Goal: Task Accomplishment & Management: Manage account settings

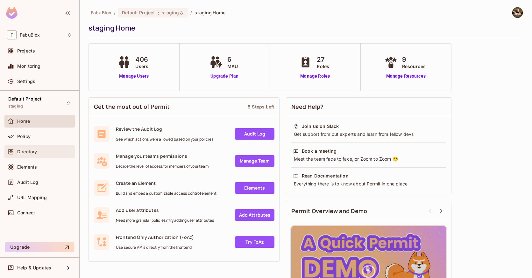
click at [44, 146] on div "Directory" at bounding box center [39, 151] width 70 height 13
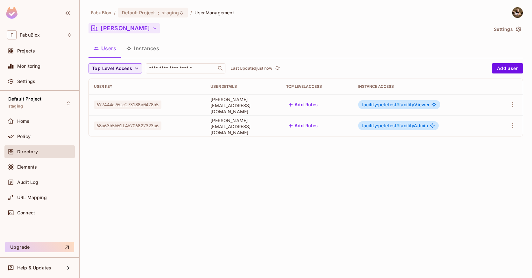
click at [118, 30] on button "[PERSON_NAME]" at bounding box center [123, 28] width 71 height 10
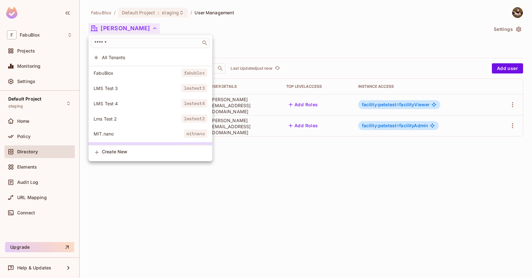
click at [126, 59] on span "All Tenants" at bounding box center [154, 57] width 105 height 6
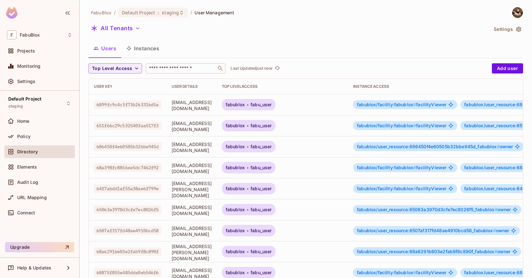
click at [181, 67] on input "text" at bounding box center [181, 68] width 67 height 6
type input "*****"
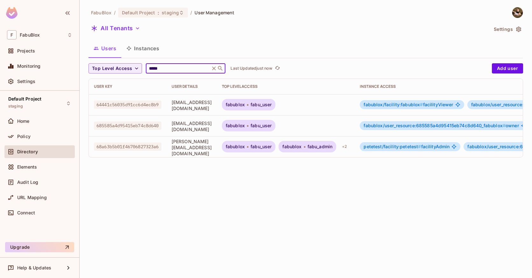
click at [390, 65] on div "Top Level Access ***** ​ Last Updated just now" at bounding box center [288, 68] width 400 height 10
drag, startPoint x: 176, startPoint y: 147, endPoint x: 224, endPoint y: 148, distance: 48.0
click at [212, 148] on span "[PERSON_NAME][EMAIL_ADDRESS][DOMAIN_NAME]" at bounding box center [191, 147] width 40 height 18
drag, startPoint x: 353, startPoint y: 148, endPoint x: 360, endPoint y: 147, distance: 6.1
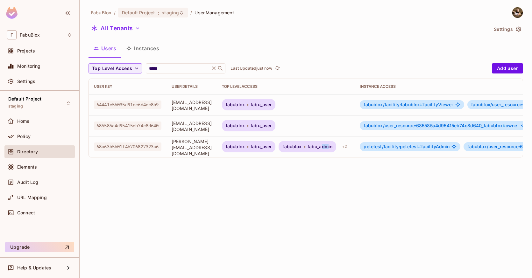
click at [332, 147] on span "fabu_admin" at bounding box center [319, 146] width 25 height 5
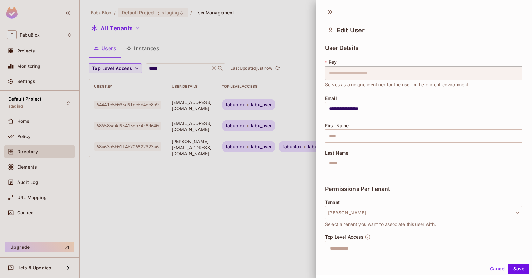
drag, startPoint x: 288, startPoint y: 183, endPoint x: 290, endPoint y: 179, distance: 4.0
click at [288, 183] on div at bounding box center [266, 139] width 532 height 278
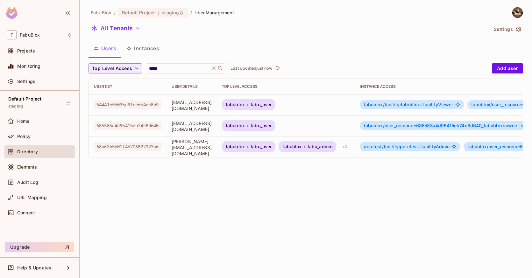
drag, startPoint x: 305, startPoint y: 157, endPoint x: 310, endPoint y: 157, distance: 5.1
click at [310, 157] on td "fabublox fabu_user fabublox fabu_admin + 2" at bounding box center [286, 146] width 138 height 21
click at [349, 147] on div "+ 2" at bounding box center [344, 147] width 10 height 10
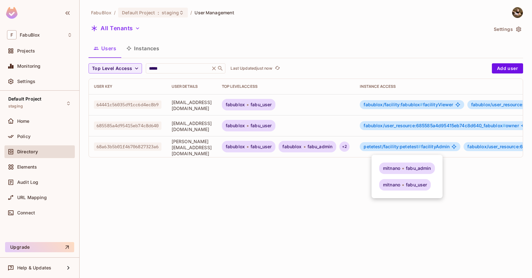
click at [334, 157] on div at bounding box center [266, 139] width 532 height 278
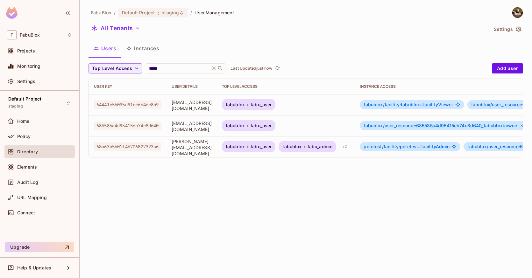
scroll to position [0, 10]
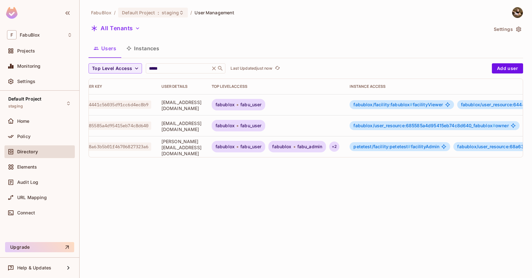
click at [339, 146] on div "+ 2" at bounding box center [334, 147] width 10 height 10
click at [469, 167] on div at bounding box center [266, 139] width 532 height 278
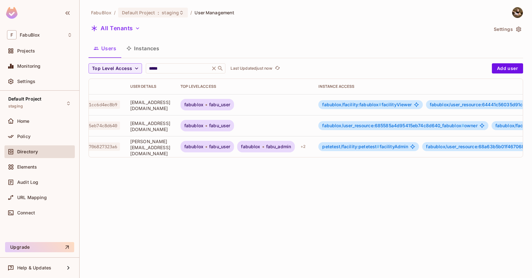
scroll to position [0, 25]
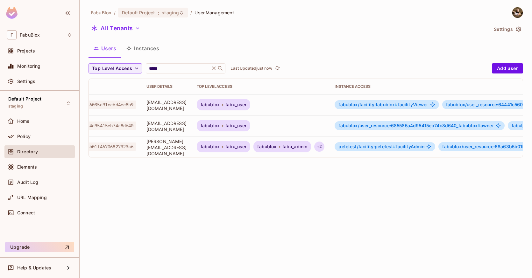
click at [324, 145] on div "+ 2" at bounding box center [319, 147] width 10 height 10
click at [318, 174] on div at bounding box center [266, 139] width 532 height 278
click at [324, 149] on div "+ 2" at bounding box center [319, 147] width 10 height 10
click at [305, 163] on div at bounding box center [266, 139] width 532 height 278
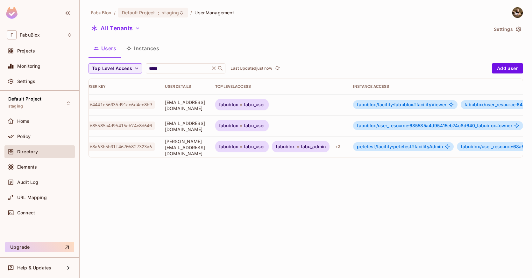
scroll to position [0, 0]
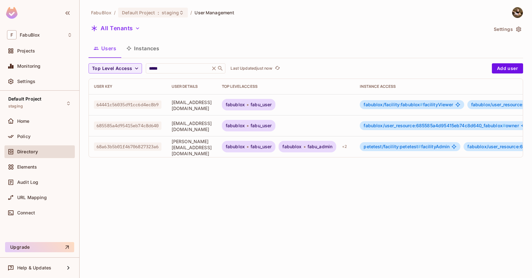
click at [148, 39] on div "FabuBlox / Default Project : staging / User Management All Tenants Settings Use…" at bounding box center [305, 85] width 434 height 156
click at [147, 44] on button "Instances" at bounding box center [142, 48] width 43 height 16
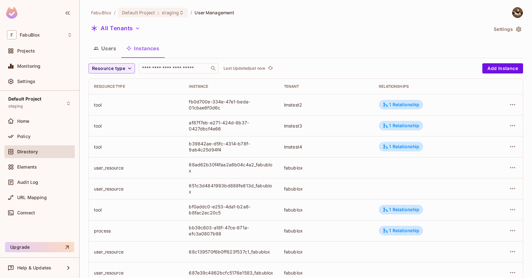
click at [110, 48] on button "Users" at bounding box center [104, 48] width 33 height 16
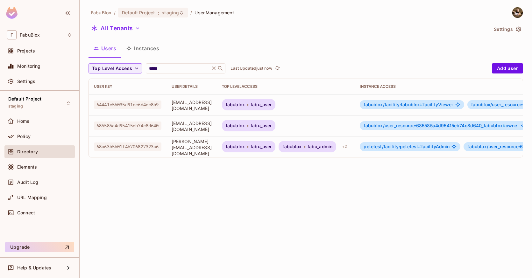
click at [355, 146] on td "fabublox fabu_user fabublox fabu_admin + 2" at bounding box center [286, 146] width 138 height 21
click at [349, 147] on div "+ 2" at bounding box center [344, 147] width 10 height 10
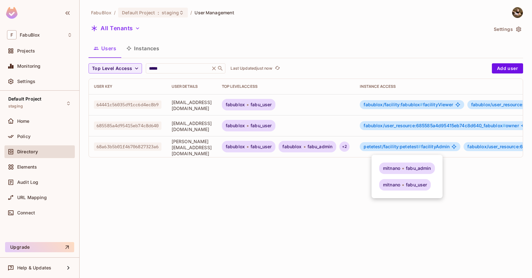
click at [341, 156] on div at bounding box center [266, 139] width 532 height 278
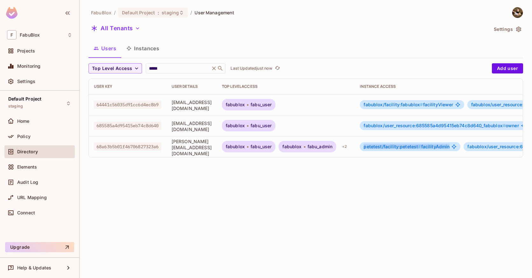
drag, startPoint x: 395, startPoint y: 146, endPoint x: 479, endPoint y: 148, distance: 85.0
click at [460, 148] on div "petetest/facility:petetest # facilityAdmin" at bounding box center [410, 146] width 101 height 9
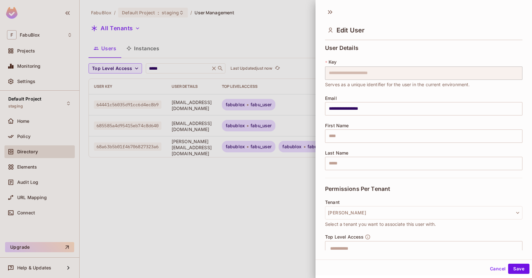
click at [271, 193] on div at bounding box center [266, 139] width 532 height 278
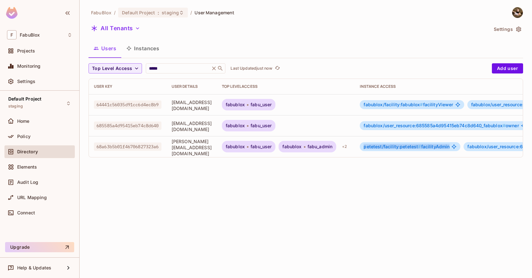
drag, startPoint x: 396, startPoint y: 146, endPoint x: 455, endPoint y: 150, distance: 59.0
click at [455, 150] on div "petetest/facility:petetest # facilityAdmin" at bounding box center [410, 146] width 101 height 9
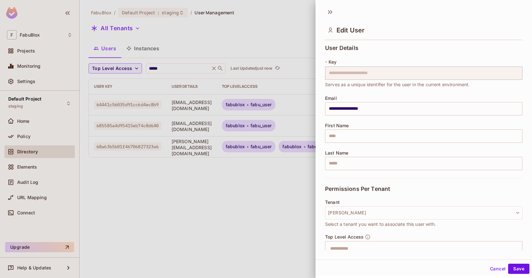
click at [254, 195] on div at bounding box center [266, 139] width 532 height 278
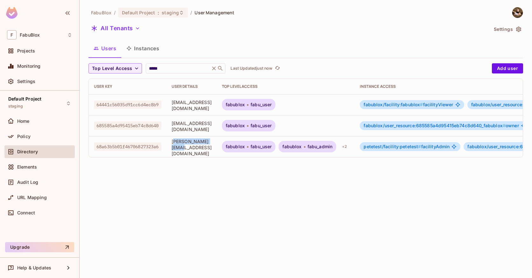
drag, startPoint x: 229, startPoint y: 147, endPoint x: 178, endPoint y: 148, distance: 51.6
click at [178, 148] on span "[PERSON_NAME][EMAIL_ADDRESS][DOMAIN_NAME]" at bounding box center [191, 147] width 40 height 18
click at [198, 148] on span "[PERSON_NAME][EMAIL_ADDRESS][DOMAIN_NAME]" at bounding box center [191, 147] width 40 height 18
click at [421, 147] on span "petetest/facility:petetest #" at bounding box center [391, 146] width 57 height 5
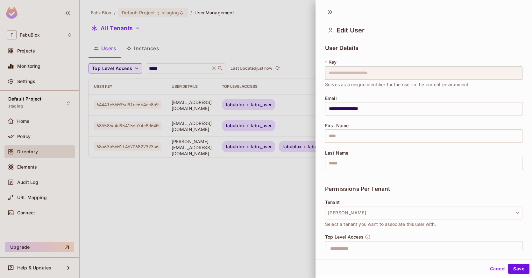
click at [435, 147] on div "**********" at bounding box center [423, 111] width 197 height 133
click at [262, 174] on div at bounding box center [266, 139] width 532 height 278
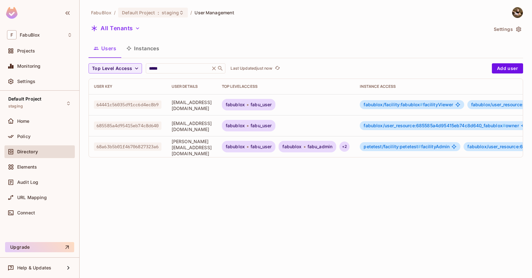
click at [349, 144] on div "+ 2" at bounding box center [344, 147] width 10 height 10
click at [421, 168] on span "fabu_admin" at bounding box center [418, 168] width 25 height 5
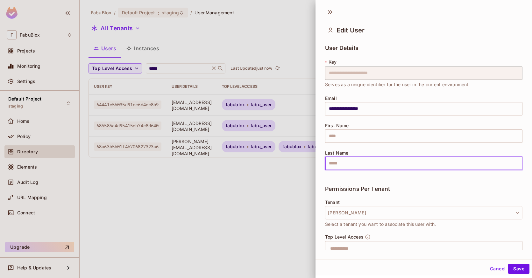
click at [421, 168] on input "text" at bounding box center [423, 163] width 197 height 13
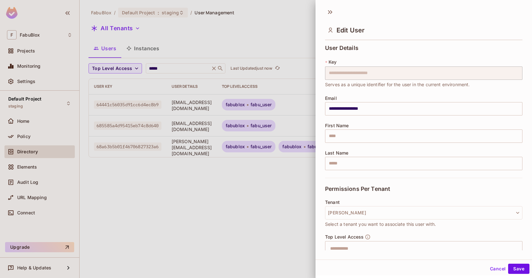
click at [462, 185] on div "Permissions Per Tenant" at bounding box center [423, 189] width 197 height 22
click at [497, 268] on button "Cancel" at bounding box center [497, 269] width 21 height 10
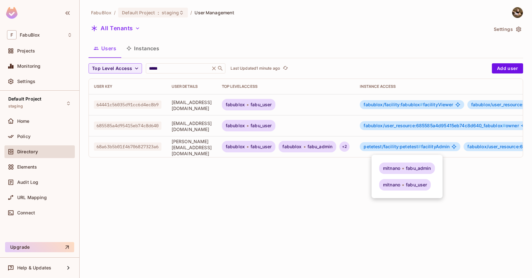
click at [347, 201] on div at bounding box center [266, 139] width 532 height 278
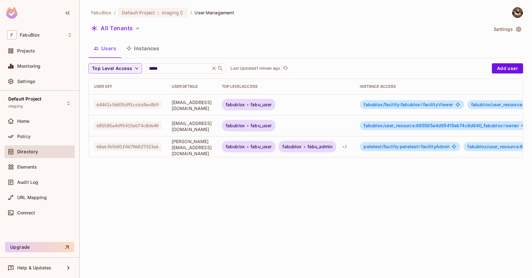
scroll to position [0, 59]
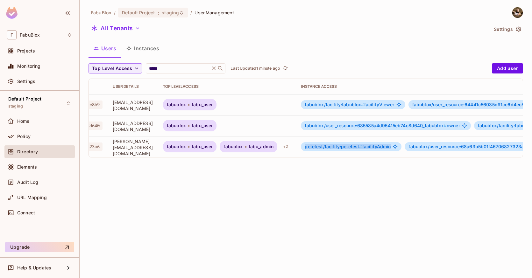
drag, startPoint x: 421, startPoint y: 147, endPoint x: 336, endPoint y: 148, distance: 84.6
click at [336, 148] on div "petetest/facility:petetest # facilityAdmin" at bounding box center [351, 146] width 101 height 9
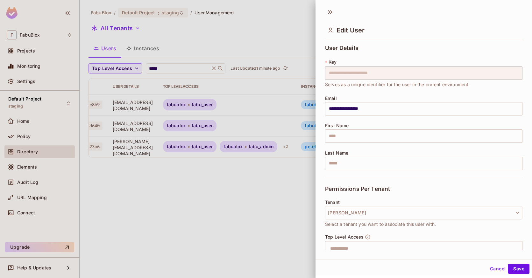
click at [301, 189] on div at bounding box center [266, 139] width 532 height 278
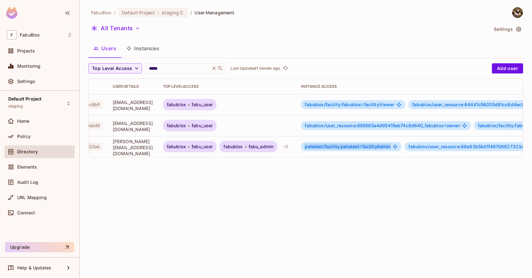
drag, startPoint x: 337, startPoint y: 145, endPoint x: 420, endPoint y: 147, distance: 82.4
click at [390, 147] on span "petetest/facility:petetest # facilityAdmin" at bounding box center [347, 146] width 86 height 5
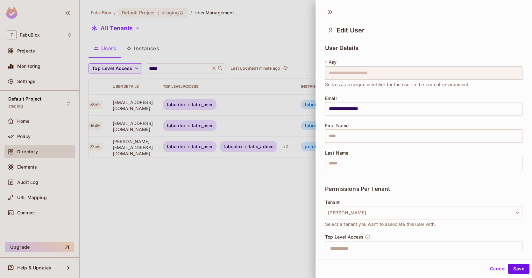
click at [281, 210] on div at bounding box center [266, 139] width 532 height 278
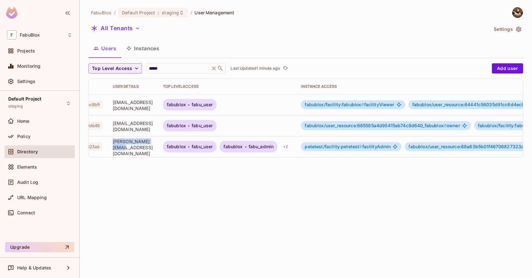
drag, startPoint x: 149, startPoint y: 149, endPoint x: 165, endPoint y: 150, distance: 16.6
click at [158, 150] on td "[PERSON_NAME][EMAIL_ADDRESS][DOMAIN_NAME]" at bounding box center [133, 146] width 50 height 21
click at [120, 29] on button "All Tenants" at bounding box center [115, 28] width 54 height 10
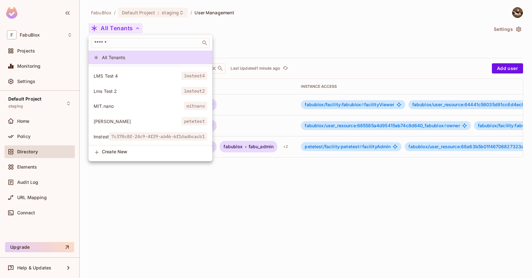
scroll to position [32, 0]
click at [121, 118] on span "[PERSON_NAME]" at bounding box center [138, 121] width 88 height 6
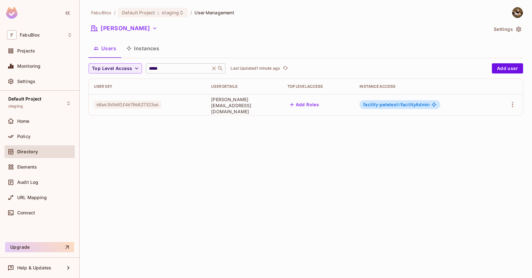
click at [213, 68] on icon at bounding box center [214, 68] width 6 height 6
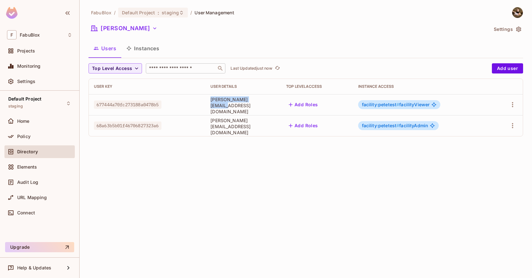
drag, startPoint x: 264, startPoint y: 106, endPoint x: 199, endPoint y: 105, distance: 65.2
click at [199, 105] on tr "677444a70fc273188a0478b5 [PERSON_NAME][EMAIL_ADDRESS][DOMAIN_NAME] Add Roles fa…" at bounding box center [306, 104] width 434 height 21
drag, startPoint x: 268, startPoint y: 122, endPoint x: 255, endPoint y: 125, distance: 13.1
click at [255, 125] on td "[PERSON_NAME][EMAIL_ADDRESS][DOMAIN_NAME]" at bounding box center [243, 125] width 76 height 21
click at [255, 125] on span "[PERSON_NAME][EMAIL_ADDRESS][DOMAIN_NAME]" at bounding box center [243, 126] width 66 height 18
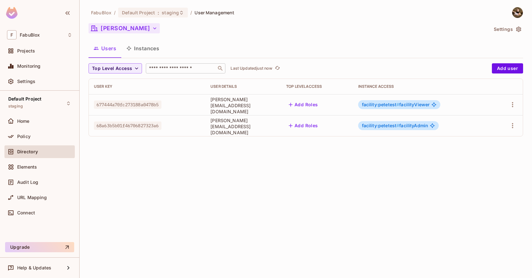
click at [121, 31] on button "[PERSON_NAME]" at bounding box center [123, 28] width 71 height 10
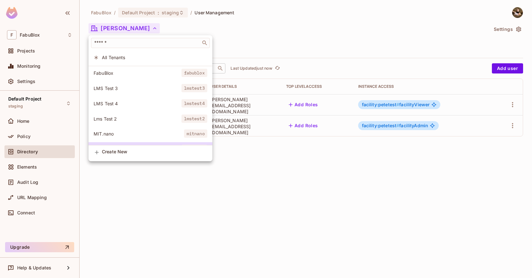
click at [259, 188] on div at bounding box center [266, 139] width 532 height 278
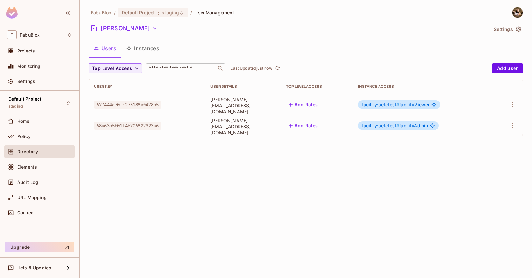
drag, startPoint x: 436, startPoint y: 127, endPoint x: 370, endPoint y: 128, distance: 65.9
click at [370, 128] on div "facility:petetest # facilityAdmin" at bounding box center [398, 125] width 81 height 9
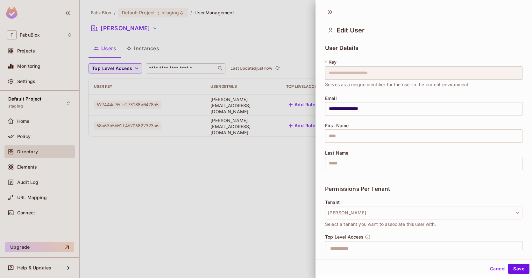
click at [273, 165] on div at bounding box center [266, 139] width 532 height 278
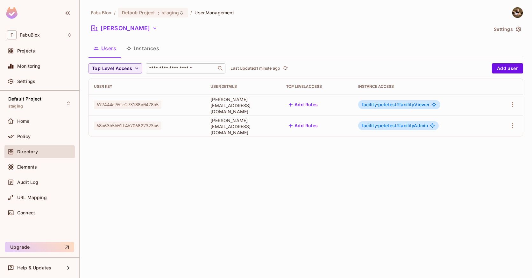
click at [442, 161] on div "FabuBlox / Default Project : staging / User Management [PERSON_NAME] Test Setti…" at bounding box center [306, 139] width 452 height 278
click at [407, 169] on div "FabuBlox / Default Project : staging / User Management [PERSON_NAME] Test Setti…" at bounding box center [306, 139] width 452 height 278
click at [32, 138] on div "Policy" at bounding box center [44, 136] width 55 height 5
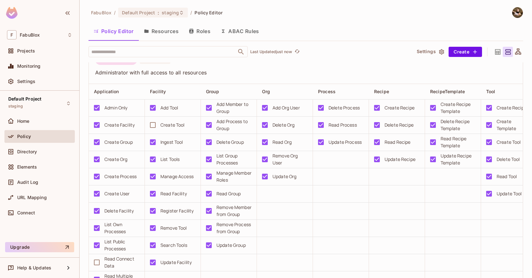
scroll to position [518, 0]
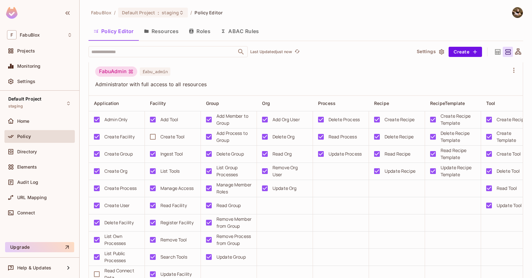
click at [153, 76] on span "fabu_admin" at bounding box center [155, 71] width 31 height 8
click at [148, 76] on span "fabu_admin" at bounding box center [155, 71] width 31 height 8
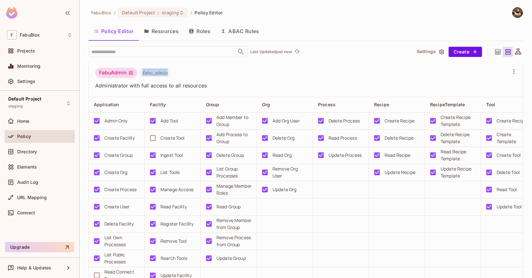
scroll to position [507, 0]
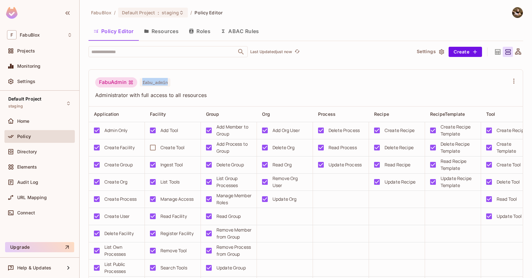
click at [163, 84] on div "FabuAdmin fabu_admin Administrator with full access to all resources" at bounding box center [306, 88] width 434 height 37
click at [162, 87] on span "fabu_admin" at bounding box center [155, 82] width 31 height 8
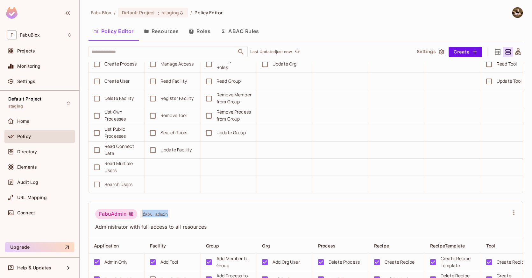
scroll to position [420, 0]
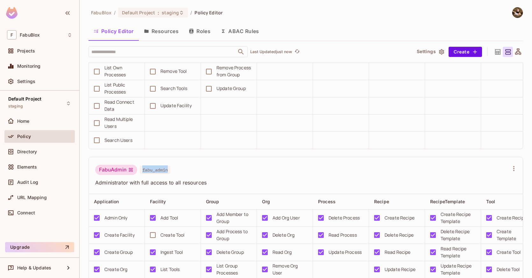
click at [164, 174] on span "fabu_admin" at bounding box center [155, 170] width 31 height 8
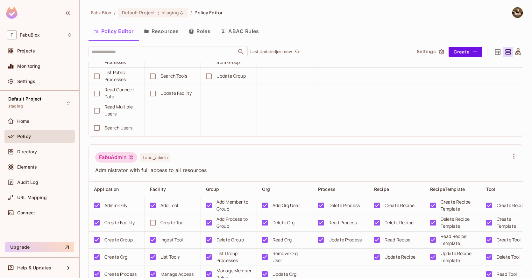
click at [172, 164] on div "FabuAdmin fabu_admin" at bounding box center [301, 158] width 413 height 12
click at [161, 162] on span "fabu_admin" at bounding box center [155, 157] width 31 height 8
click at [208, 162] on div "FabuAdmin fabu_admin" at bounding box center [301, 158] width 413 height 12
click at [159, 162] on span "fabu_admin" at bounding box center [155, 157] width 31 height 8
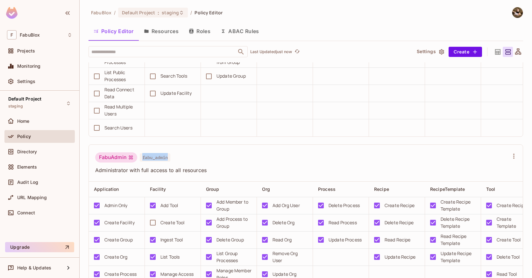
click at [159, 162] on span "fabu_admin" at bounding box center [155, 157] width 31 height 8
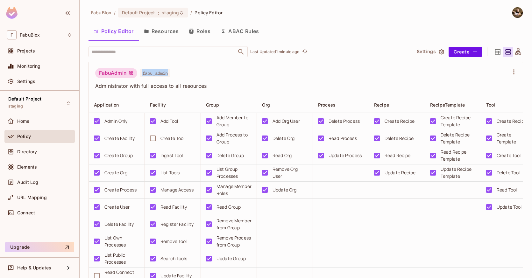
scroll to position [518, 0]
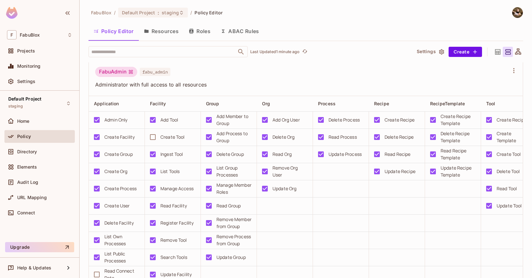
click at [350, 45] on div "FabuBlox / Default Project : staging / Policy Editor Policy Editor Resources Ro…" at bounding box center [305, 142] width 434 height 271
click at [352, 26] on div "Policy Editor Resources Roles ABAC Rules" at bounding box center [305, 31] width 434 height 16
click at [352, 25] on div "Policy Editor Resources Roles ABAC Rules" at bounding box center [305, 31] width 434 height 16
click at [320, 75] on div "FabuAdmin fabu_admin Administrator with full access to all resources" at bounding box center [306, 77] width 434 height 37
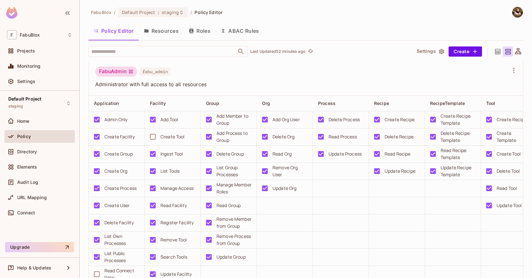
click at [31, 136] on div "Policy" at bounding box center [44, 136] width 55 height 5
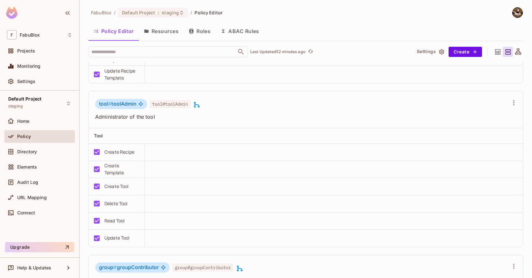
scroll to position [2394, 0]
click at [34, 146] on div "Directory" at bounding box center [39, 151] width 70 height 13
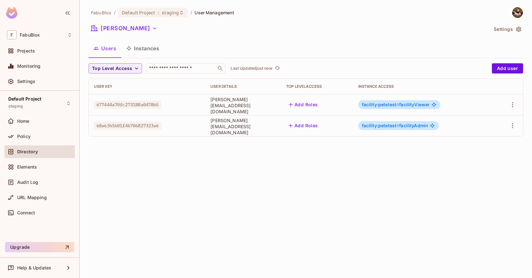
click at [36, 137] on div "Policy" at bounding box center [44, 136] width 55 height 5
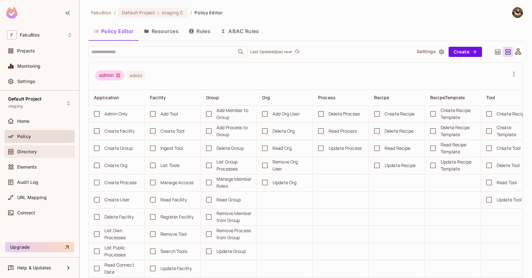
click at [46, 150] on div "Directory" at bounding box center [44, 151] width 55 height 5
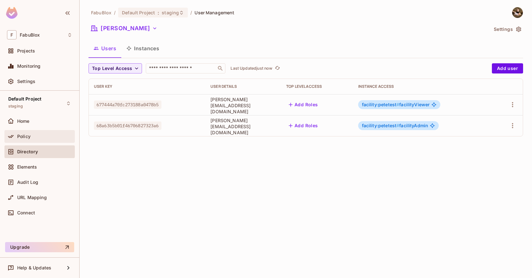
click at [45, 138] on div "Policy" at bounding box center [44, 136] width 55 height 5
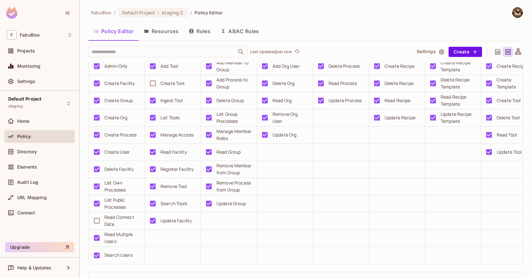
scroll to position [445, 0]
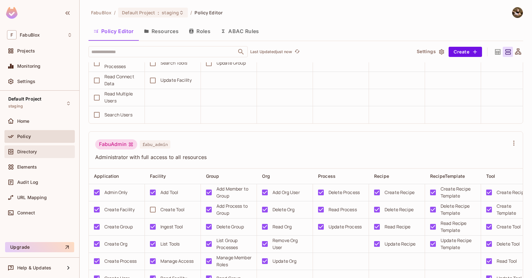
click at [18, 147] on div "Directory" at bounding box center [39, 151] width 70 height 13
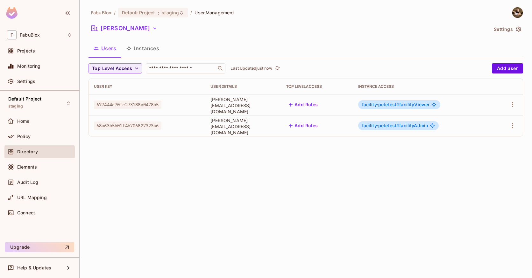
click at [144, 51] on button "Instances" at bounding box center [142, 48] width 43 height 16
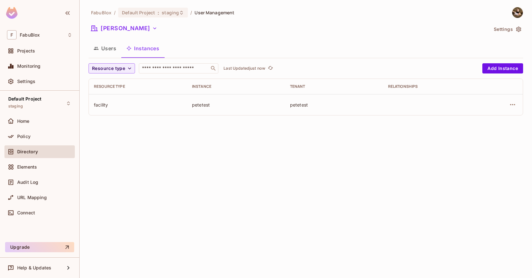
click at [105, 47] on button "Users" at bounding box center [104, 48] width 33 height 16
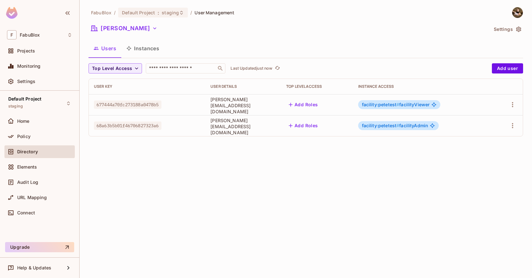
click at [146, 47] on button "Instances" at bounding box center [142, 48] width 43 height 16
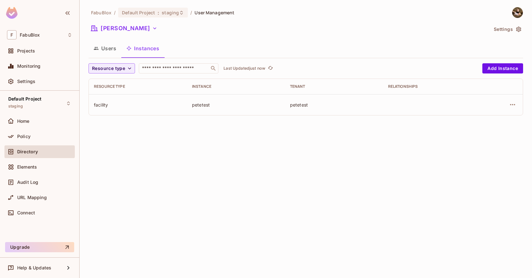
click at [104, 46] on button "Users" at bounding box center [104, 48] width 33 height 16
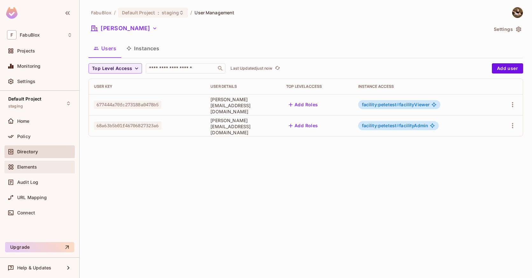
click at [35, 161] on div "Elements" at bounding box center [39, 167] width 70 height 13
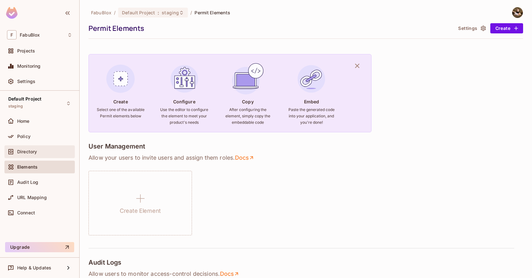
click at [32, 152] on span "Directory" at bounding box center [27, 151] width 20 height 5
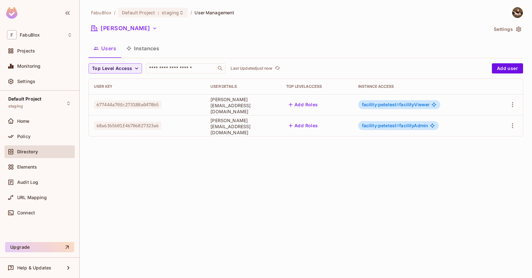
click at [427, 105] on span "facility:petetest # facilityViewer" at bounding box center [396, 104] width 68 height 5
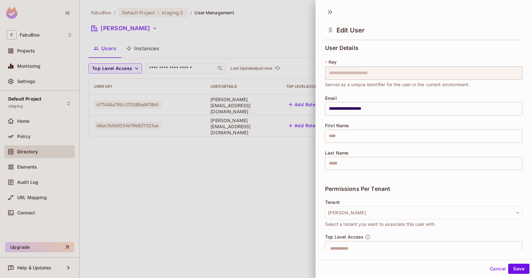
click at [425, 110] on input "**********" at bounding box center [423, 108] width 197 height 13
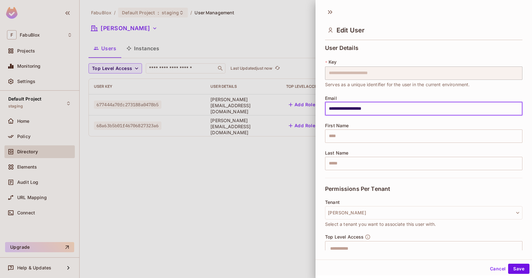
click at [213, 192] on div at bounding box center [266, 139] width 532 height 278
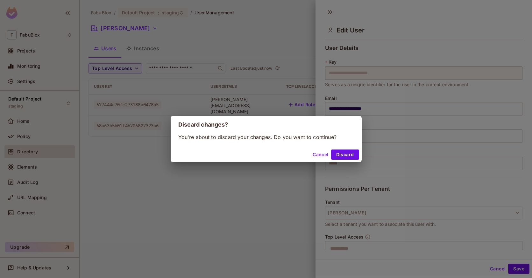
click at [328, 153] on button "Cancel" at bounding box center [320, 155] width 21 height 10
click at [314, 158] on button "Cancel" at bounding box center [320, 155] width 21 height 10
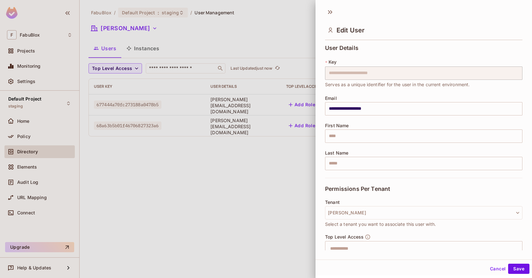
click at [495, 267] on button "Cancel" at bounding box center [497, 269] width 21 height 10
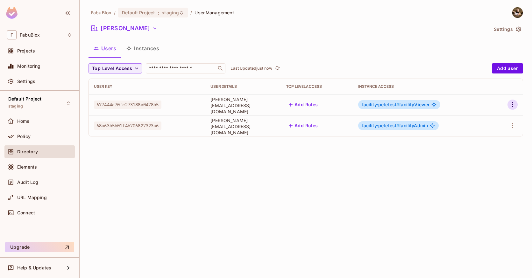
click at [512, 104] on icon "button" at bounding box center [512, 105] width 8 height 8
click at [296, 91] on div at bounding box center [266, 139] width 532 height 278
click at [28, 215] on span "Connect" at bounding box center [26, 212] width 18 height 5
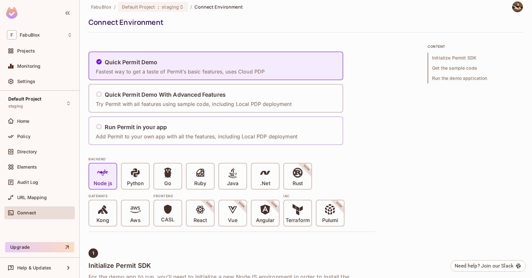
scroll to position [12, 0]
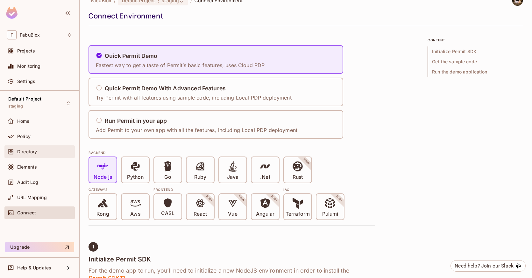
click at [47, 147] on div "Directory" at bounding box center [39, 151] width 70 height 13
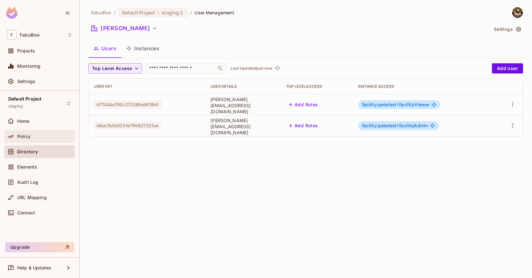
click at [47, 136] on div "Policy" at bounding box center [44, 136] width 55 height 5
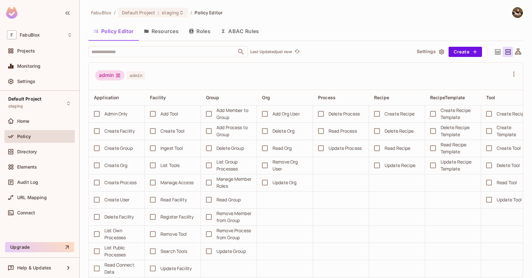
click at [493, 51] on icon at bounding box center [497, 52] width 8 height 8
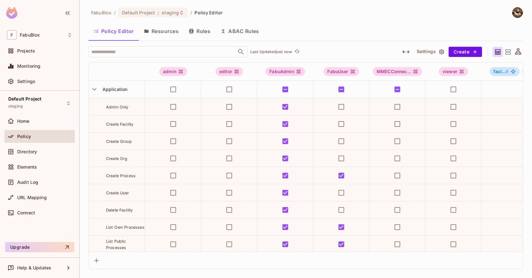
click at [499, 52] on icon at bounding box center [497, 51] width 5 height 5
click at [497, 52] on icon at bounding box center [497, 52] width 8 height 8
click at [505, 50] on icon at bounding box center [507, 51] width 5 height 5
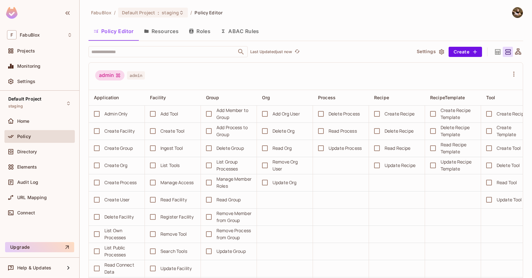
click at [514, 51] on icon at bounding box center [518, 52] width 8 height 8
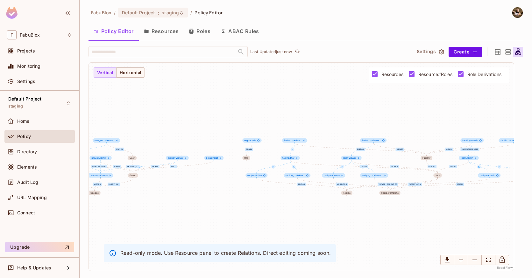
click at [504, 52] on icon at bounding box center [508, 52] width 8 height 8
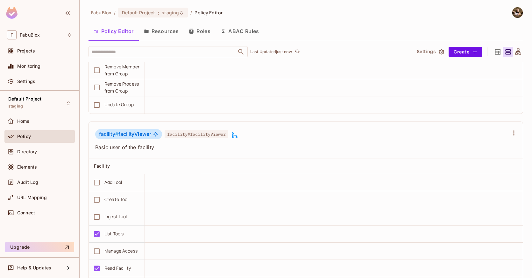
scroll to position [3861, 0]
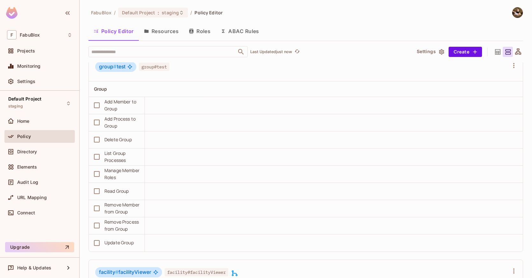
click at [243, 29] on button "ABAC Rules" at bounding box center [239, 31] width 49 height 16
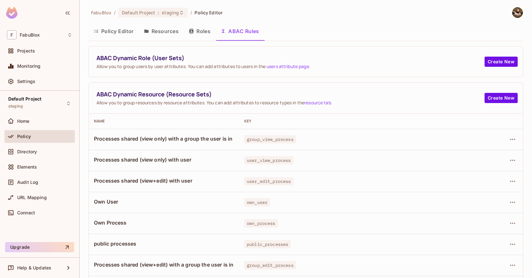
click at [178, 29] on button "Resources" at bounding box center [161, 31] width 45 height 16
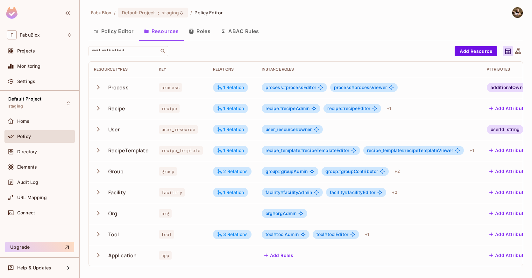
click at [203, 30] on button "Roles" at bounding box center [200, 31] width 32 height 16
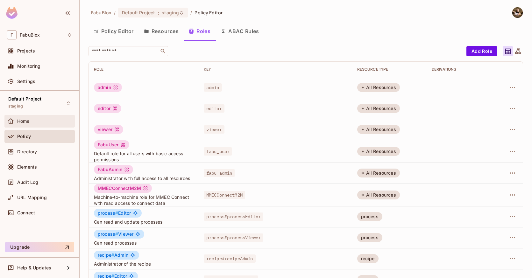
click at [30, 122] on div "Home" at bounding box center [44, 121] width 55 height 5
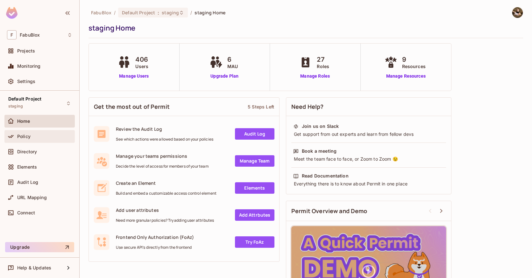
click at [38, 140] on div "Policy" at bounding box center [39, 136] width 70 height 13
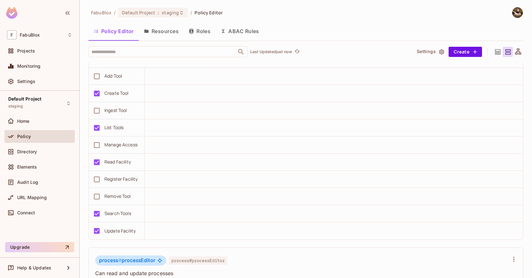
scroll to position [2350, 0]
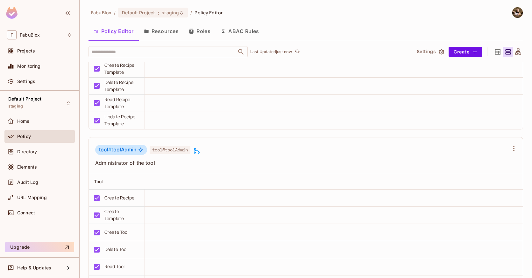
click at [198, 30] on button "Roles" at bounding box center [200, 31] width 32 height 16
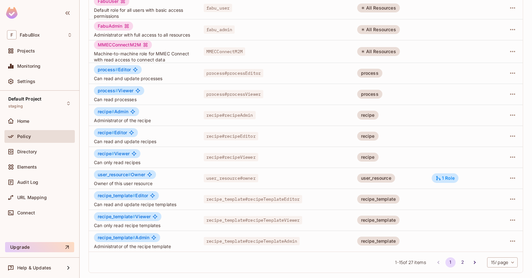
scroll to position [145, 0]
click at [457, 261] on button "2" at bounding box center [462, 262] width 10 height 10
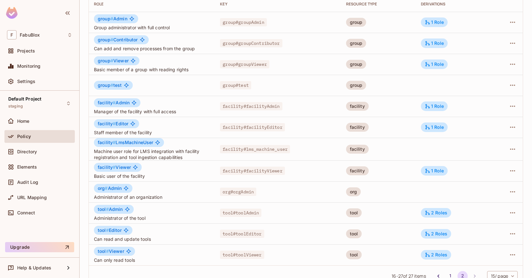
scroll to position [54, 0]
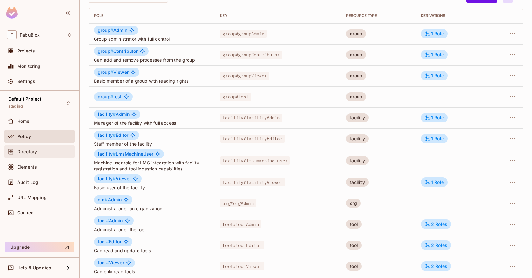
click at [27, 149] on span "Directory" at bounding box center [27, 151] width 20 height 5
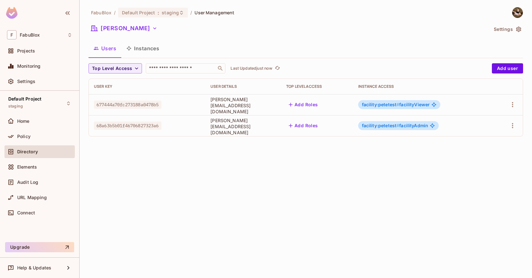
click at [415, 128] on span "facility:petetest # facilityAdmin" at bounding box center [395, 125] width 66 height 5
click at [415, 128] on body "F FabuBlox Projects Monitoring Settings Default Project staging Home Policy Dir…" at bounding box center [266, 139] width 532 height 278
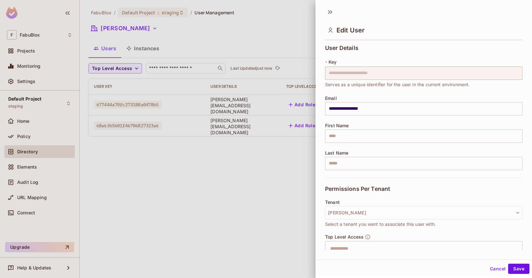
click at [212, 183] on div at bounding box center [266, 139] width 532 height 278
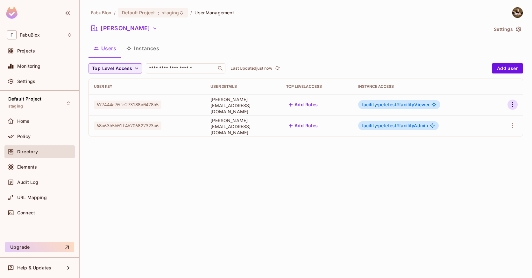
click at [514, 103] on icon "button" at bounding box center [512, 105] width 8 height 8
click at [485, 121] on li "Edit" at bounding box center [485, 119] width 56 height 14
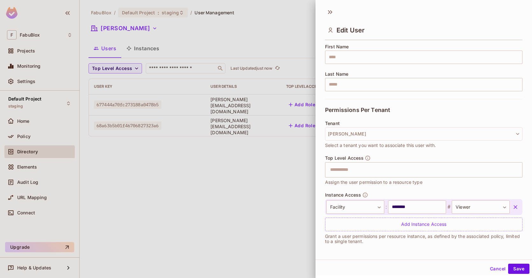
scroll to position [1, 0]
click at [272, 202] on div at bounding box center [266, 139] width 532 height 278
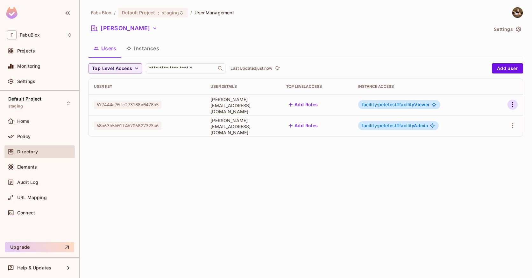
click at [514, 105] on icon "button" at bounding box center [512, 105] width 8 height 8
click at [492, 121] on li "Edit" at bounding box center [485, 119] width 56 height 14
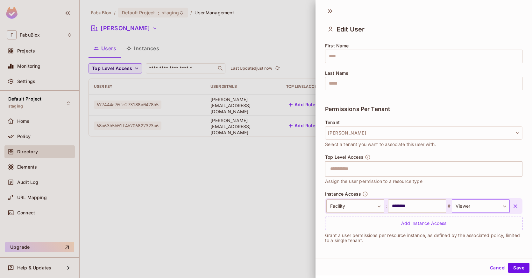
click at [469, 199] on body "**********" at bounding box center [266, 139] width 532 height 278
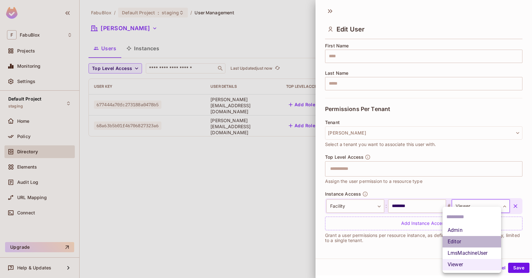
click at [471, 245] on li "Editor" at bounding box center [471, 241] width 59 height 11
type input "**********"
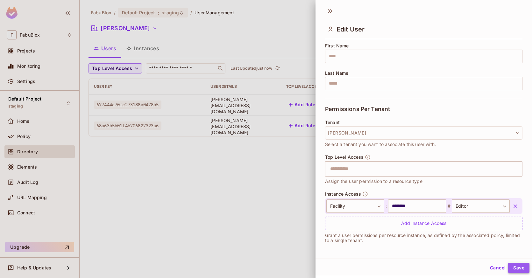
click at [510, 265] on button "Save" at bounding box center [518, 268] width 21 height 10
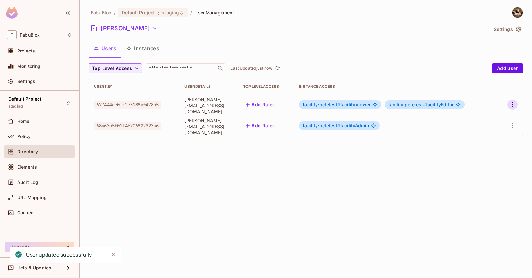
click at [510, 106] on icon "button" at bounding box center [512, 105] width 8 height 8
click at [487, 122] on li "Edit" at bounding box center [485, 119] width 56 height 14
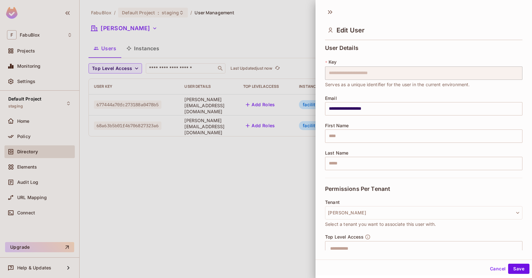
scroll to position [79, 0]
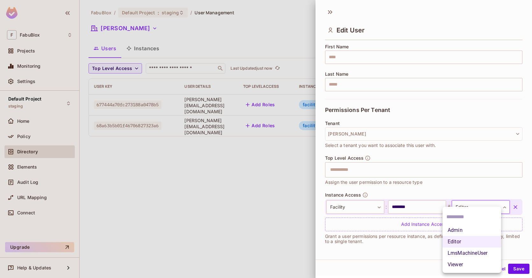
click at [460, 207] on body "**********" at bounding box center [266, 139] width 532 height 278
click at [468, 266] on li "Viewer" at bounding box center [471, 264] width 59 height 11
type input "**********"
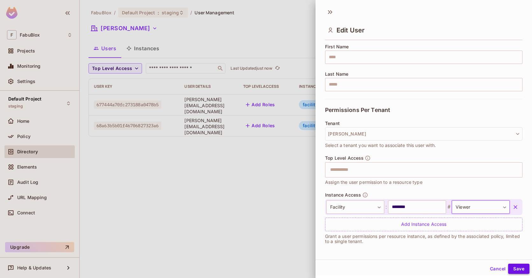
click at [513, 272] on button "Save" at bounding box center [518, 269] width 21 height 10
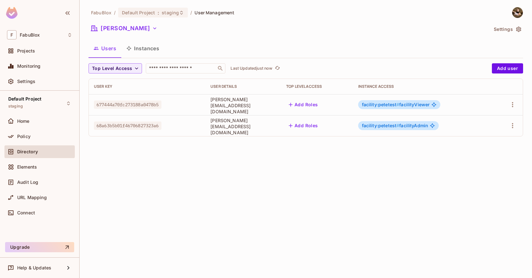
click at [371, 105] on span "facility:petetest #" at bounding box center [381, 104] width 38 height 5
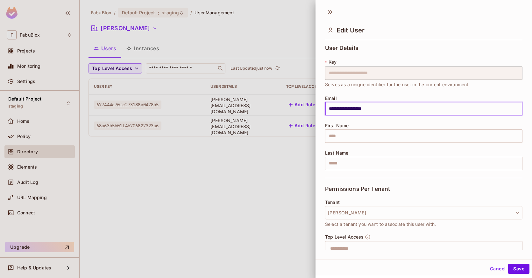
click at [371, 105] on input "**********" at bounding box center [423, 108] width 197 height 13
click at [242, 160] on div at bounding box center [266, 139] width 532 height 278
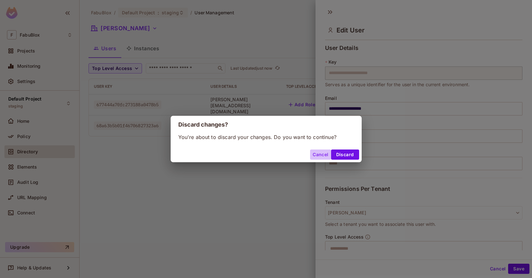
click at [319, 154] on button "Cancel" at bounding box center [320, 155] width 21 height 10
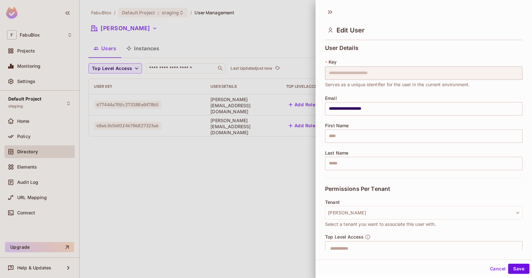
click at [488, 269] on button "Cancel" at bounding box center [497, 269] width 21 height 10
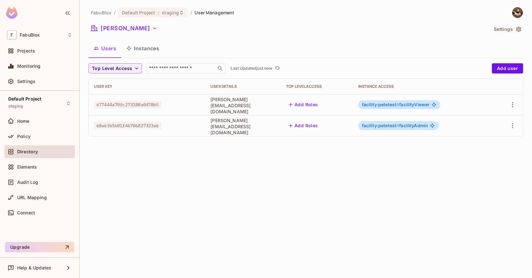
click at [366, 228] on div "FabuBlox / Default Project : staging / User Management [PERSON_NAME] Test Setti…" at bounding box center [306, 139] width 452 height 278
click at [436, 105] on icon at bounding box center [433, 104] width 5 height 5
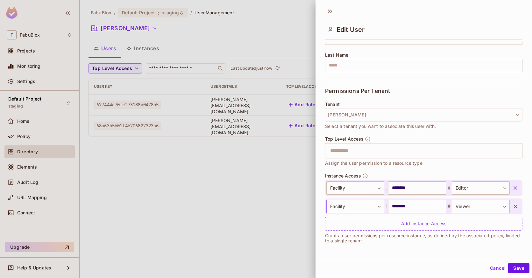
scroll to position [1, 0]
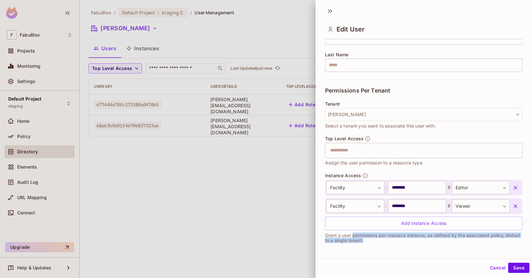
drag, startPoint x: 387, startPoint y: 242, endPoint x: 353, endPoint y: 237, distance: 34.0
click at [353, 237] on p "Grant a user permissions per resource instance, as defined by the associated po…" at bounding box center [423, 238] width 197 height 10
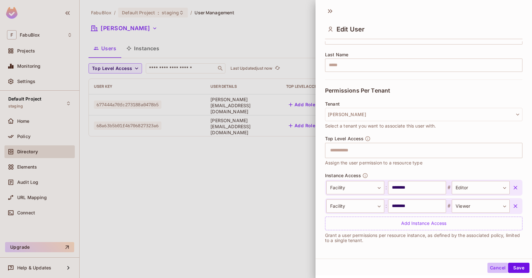
click at [493, 267] on button "Cancel" at bounding box center [497, 268] width 21 height 10
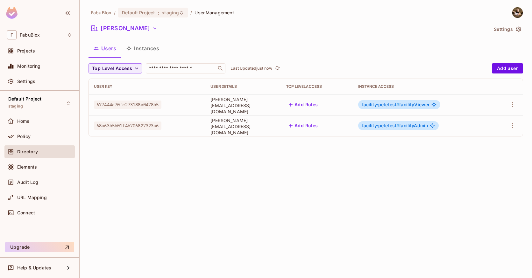
click at [435, 126] on icon at bounding box center [432, 125] width 5 height 5
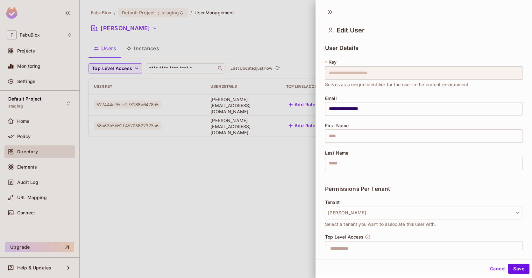
click at [263, 189] on div at bounding box center [266, 139] width 532 height 278
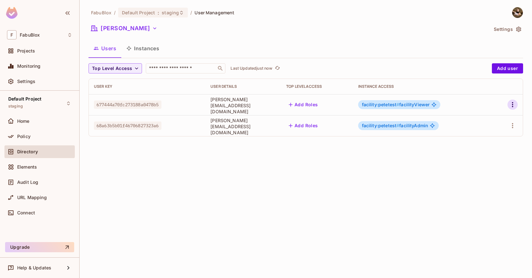
click at [510, 102] on icon "button" at bounding box center [512, 105] width 8 height 8
click at [397, 180] on div at bounding box center [266, 139] width 532 height 278
click at [511, 104] on icon "button" at bounding box center [512, 105] width 8 height 8
click at [472, 119] on div "Edit" at bounding box center [473, 119] width 23 height 10
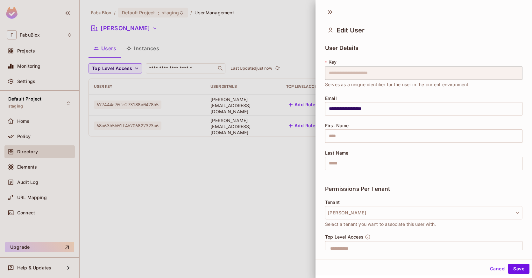
scroll to position [97, 0]
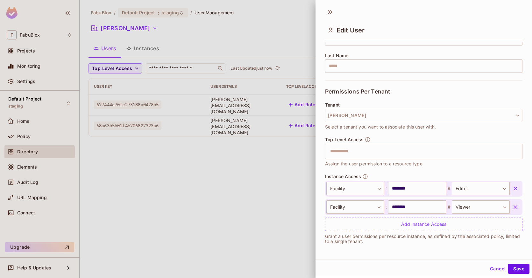
click at [275, 194] on div at bounding box center [266, 139] width 532 height 278
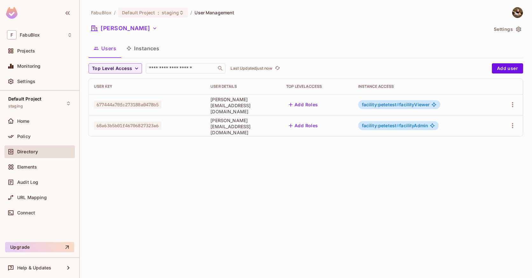
click at [483, 116] on td "facility:petetest # facilityAdmin" at bounding box center [422, 125] width 139 height 21
click at [507, 106] on div at bounding box center [507, 105] width 20 height 10
click at [509, 105] on icon "button" at bounding box center [512, 105] width 8 height 8
click at [491, 119] on li "Edit" at bounding box center [485, 119] width 56 height 14
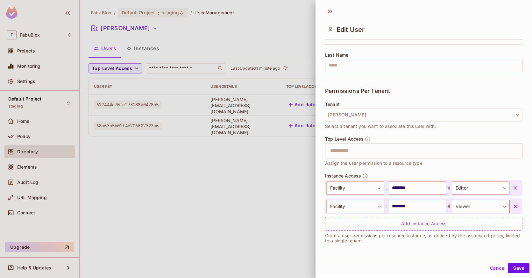
scroll to position [1, 0]
click at [491, 267] on button "Cancel" at bounding box center [497, 268] width 21 height 10
